Goal: Information Seeking & Learning: Check status

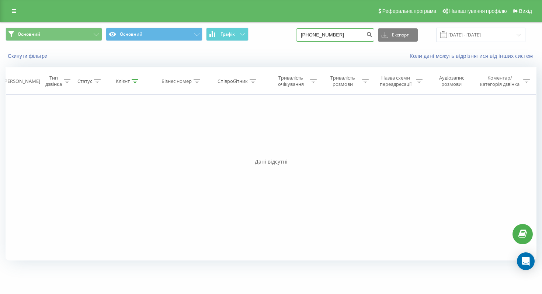
drag, startPoint x: 358, startPoint y: 34, endPoint x: 304, endPoint y: 32, distance: 53.8
click at [304, 32] on div "Основний Основний Графік [PHONE_NUMBER] Експорт .csv .xls .xlsx [DATE] - [DATE]" at bounding box center [271, 35] width 531 height 14
paste input "0979525960"
type input "0979525960"
click at [372, 36] on icon "submit" at bounding box center [369, 33] width 6 height 4
